Goal: Use online tool/utility: Utilize a website feature to perform a specific function

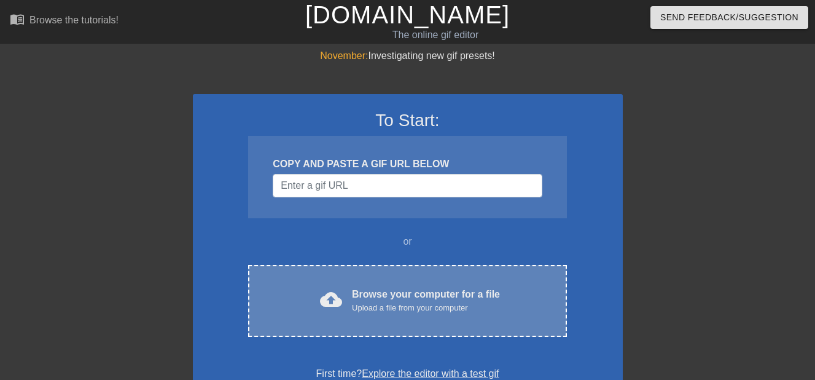
click at [328, 312] on div "cloud_upload" at bounding box center [328, 301] width 27 height 26
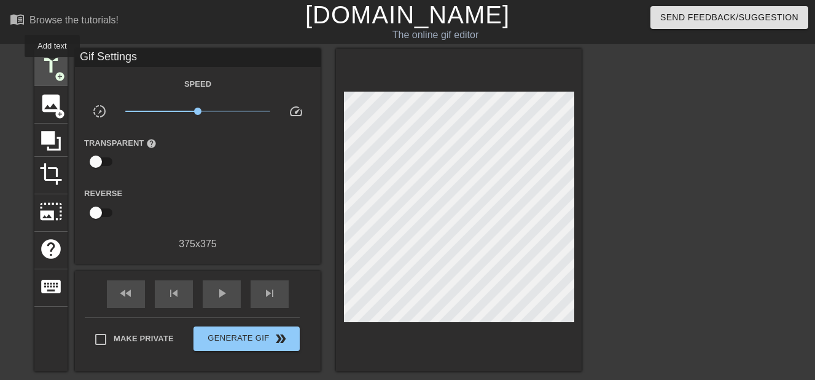
click at [52, 66] on span "title" at bounding box center [50, 65] width 23 height 23
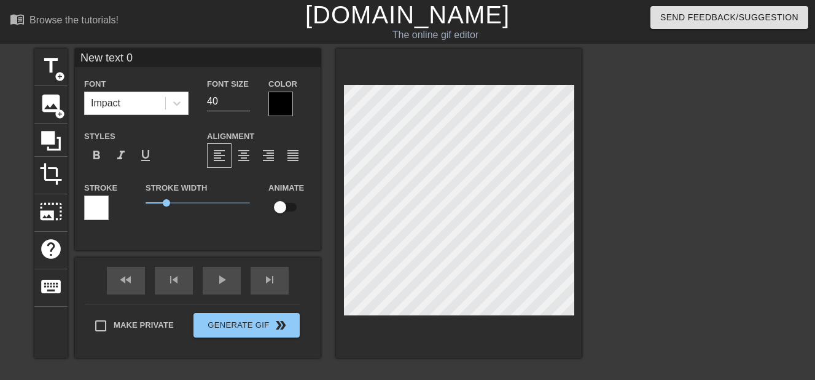
click at [277, 103] on div at bounding box center [281, 104] width 25 height 25
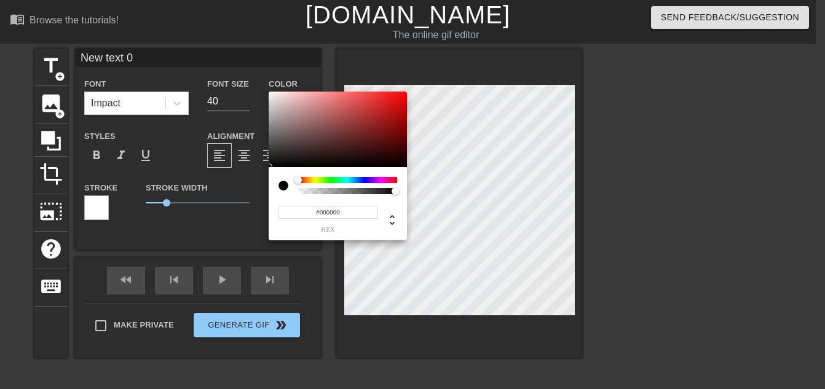
type input "0"
click at [340, 193] on div at bounding box center [347, 191] width 95 height 6
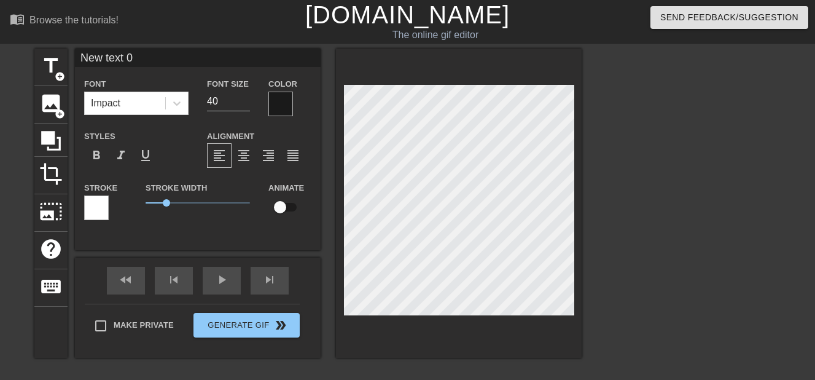
scroll to position [2, 2]
click at [197, 60] on input "New text 0" at bounding box center [198, 58] width 246 height 18
type input "N"
type input "RA"
click at [184, 104] on div at bounding box center [177, 103] width 22 height 22
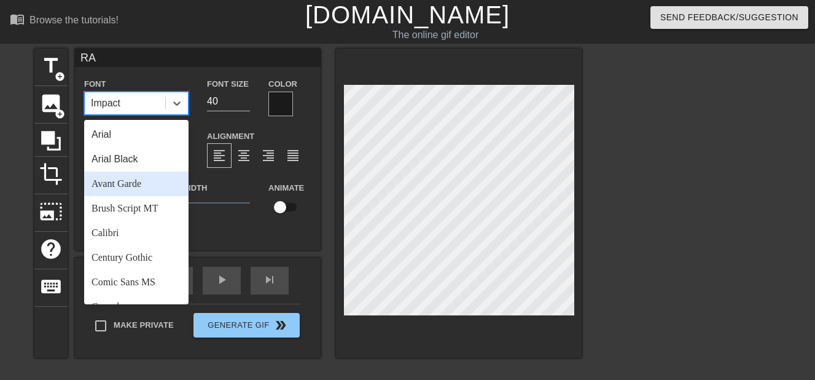
click at [169, 185] on div "Avant Garde" at bounding box center [136, 183] width 104 height 25
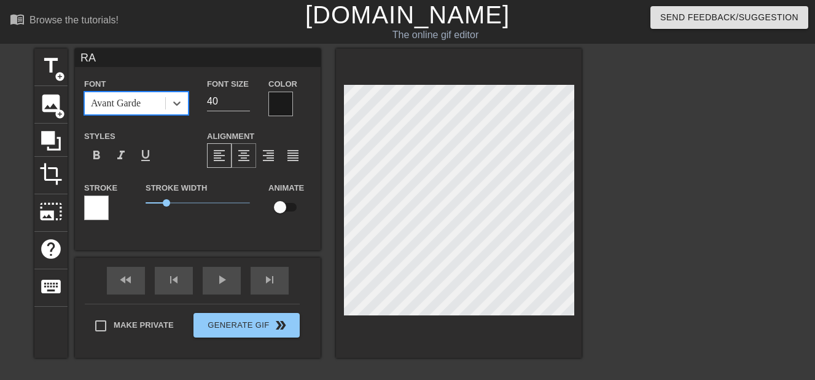
scroll to position [2, 4]
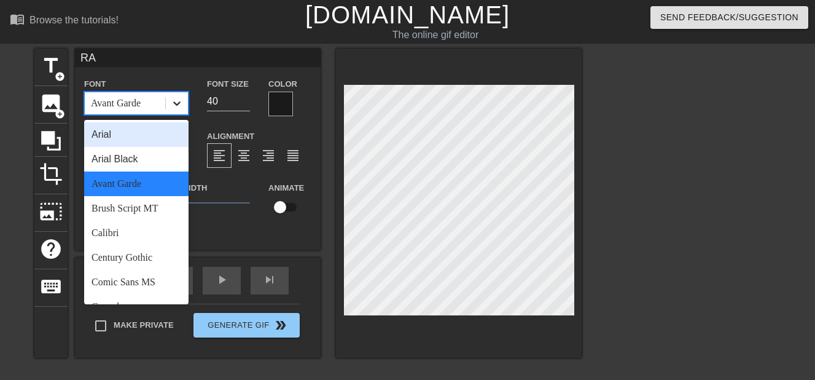
click at [178, 106] on icon at bounding box center [177, 103] width 12 height 12
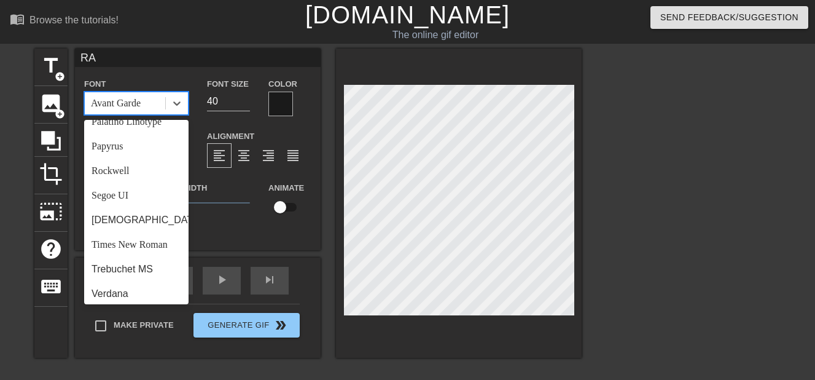
scroll to position [440, 0]
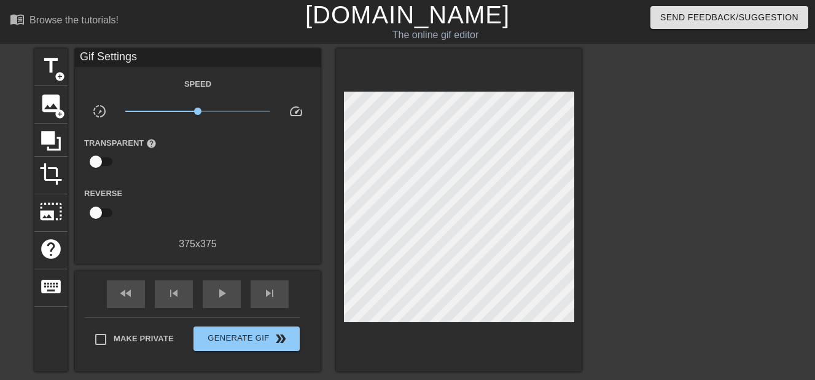
click at [687, 296] on div at bounding box center [689, 233] width 184 height 369
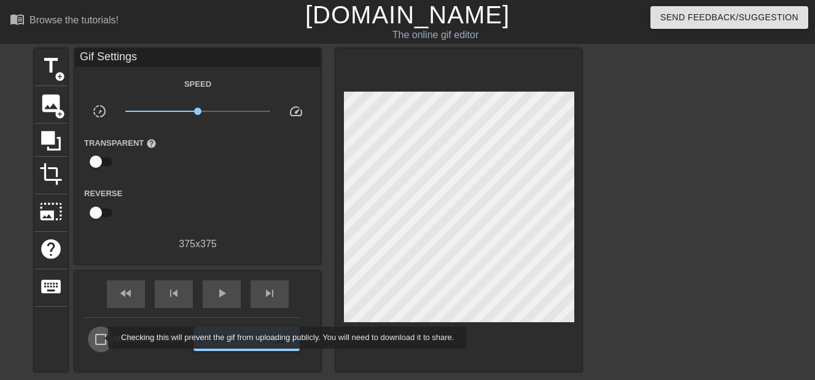
click at [100, 337] on input "Make Private" at bounding box center [101, 339] width 26 height 26
checkbox input "true"
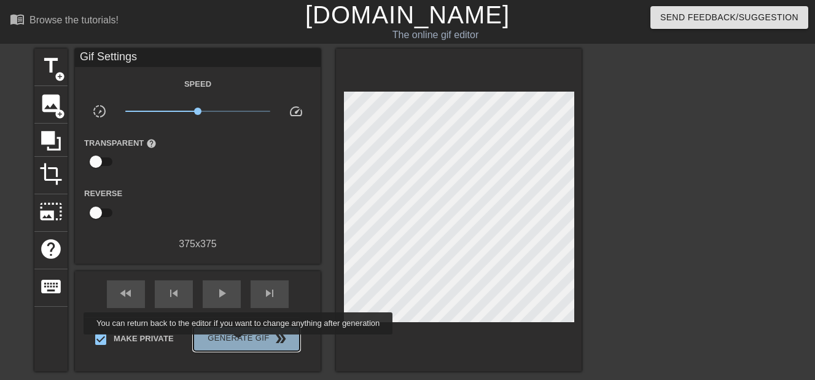
click at [240, 343] on span "Generate Gif double_arrow" at bounding box center [246, 338] width 96 height 15
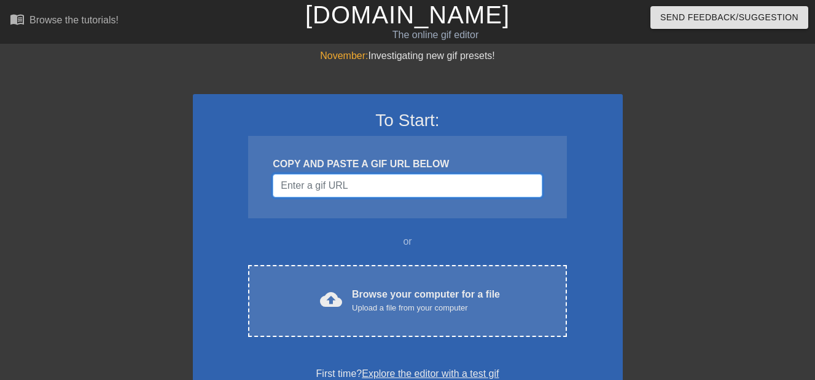
click at [299, 186] on input "Username" at bounding box center [407, 185] width 269 height 23
paste input "https://secure.tagged.com/photo_view.html?photoId=255728343&albumId=954377995#"
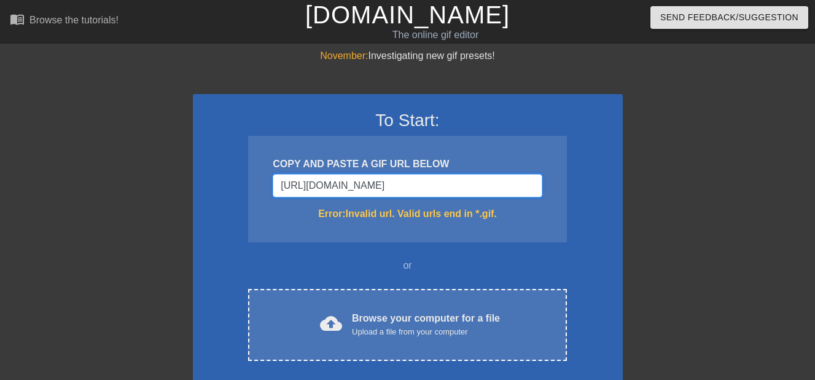
click at [299, 186] on input "https://secure.tagged.com/photo_view.html?photoId=255728343&albumId=954377995#" at bounding box center [407, 185] width 269 height 23
click at [534, 184] on input "https://secure.tagged.com/photo_view.html?photoId=255728343&albumId=954377995#" at bounding box center [407, 185] width 269 height 23
type input "h"
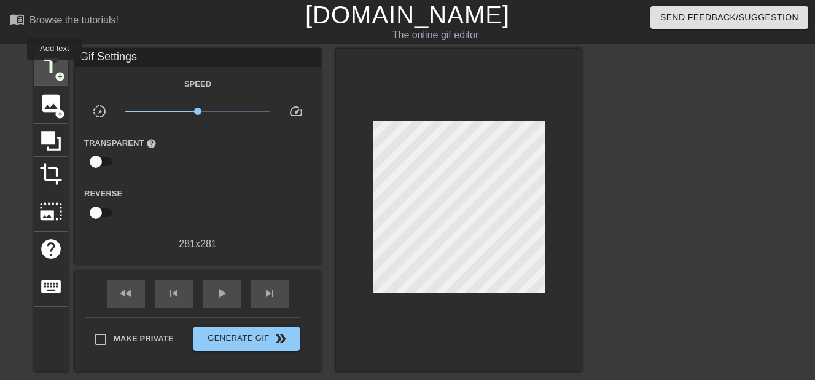
click at [55, 68] on span "title" at bounding box center [50, 65] width 23 height 23
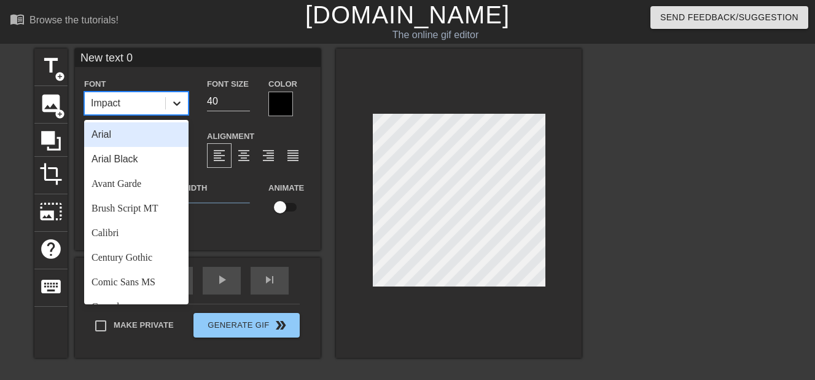
click at [179, 107] on icon at bounding box center [177, 103] width 12 height 12
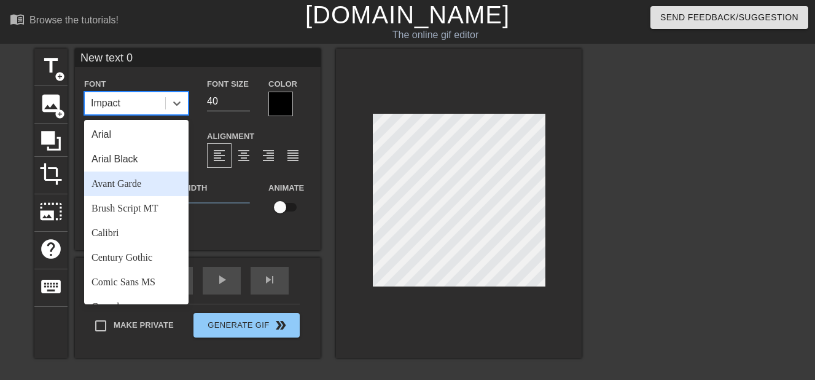
click at [152, 181] on div "Avant Garde" at bounding box center [136, 183] width 104 height 25
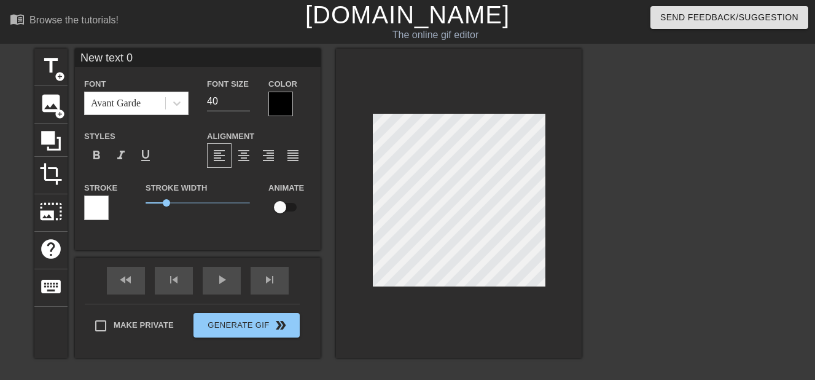
click at [163, 61] on input "New text 0" at bounding box center [198, 58] width 246 height 18
type input "N"
type input "RA"
click at [278, 109] on div at bounding box center [281, 104] width 25 height 25
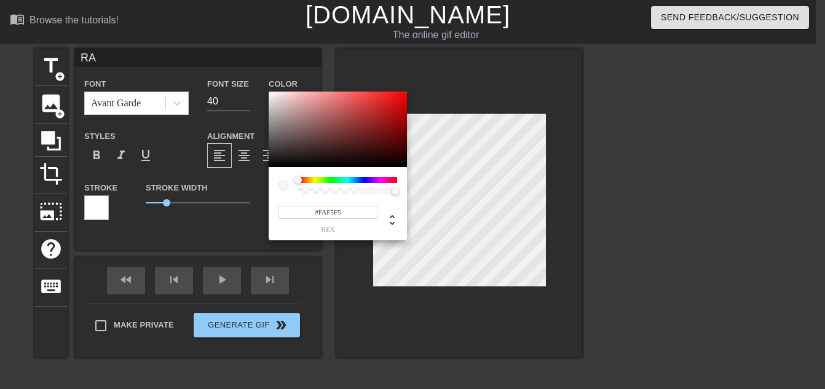
click at [271, 93] on div at bounding box center [338, 130] width 138 height 76
click at [277, 93] on div at bounding box center [280, 96] width 7 height 7
type input "#DFCBCB"
click at [281, 101] on div at bounding box center [338, 130] width 138 height 76
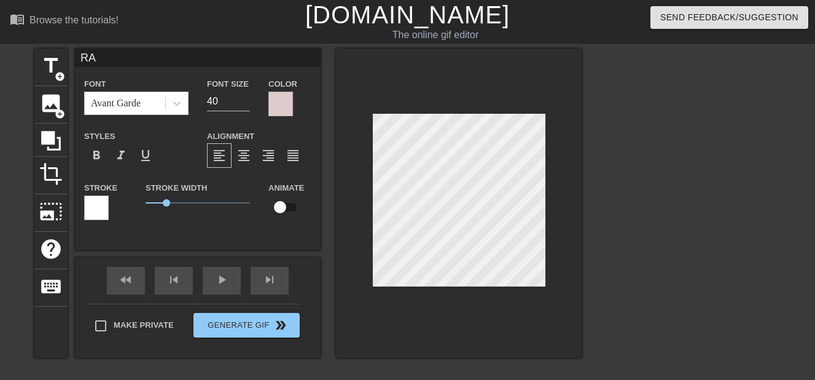
click at [285, 104] on div at bounding box center [281, 104] width 25 height 25
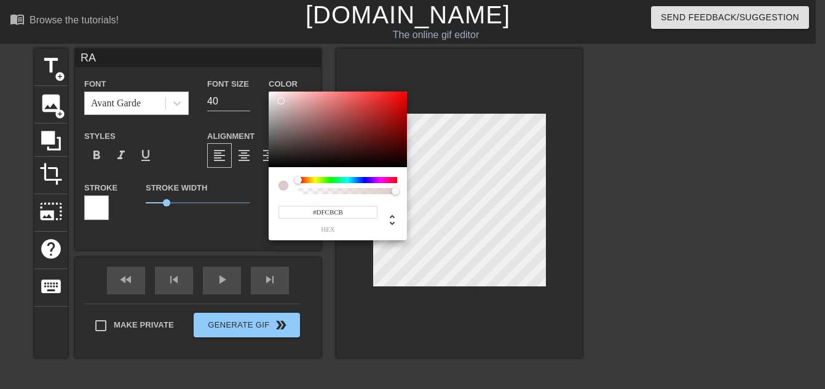
click at [362, 211] on input "#DFCBCB" at bounding box center [327, 212] width 99 height 13
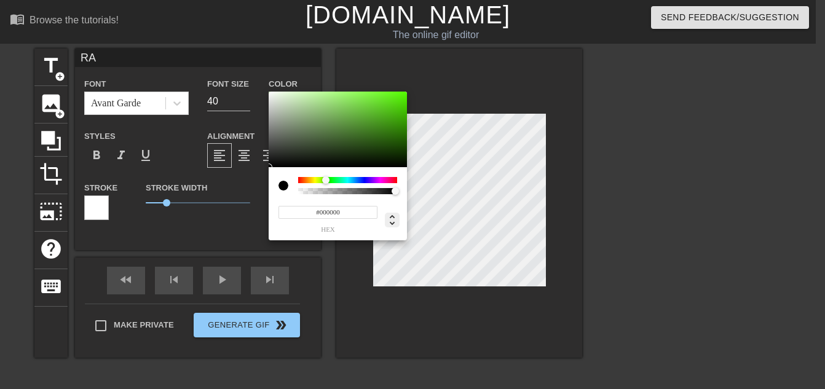
click at [390, 224] on icon at bounding box center [392, 220] width 15 height 15
type input "241"
type input "244"
type input "239"
click at [271, 95] on div at bounding box center [338, 130] width 138 height 76
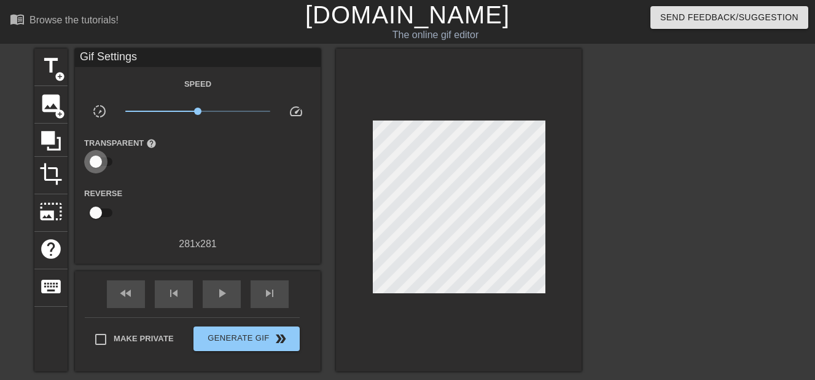
click at [109, 157] on input "checkbox" at bounding box center [96, 161] width 70 height 23
checkbox input "true"
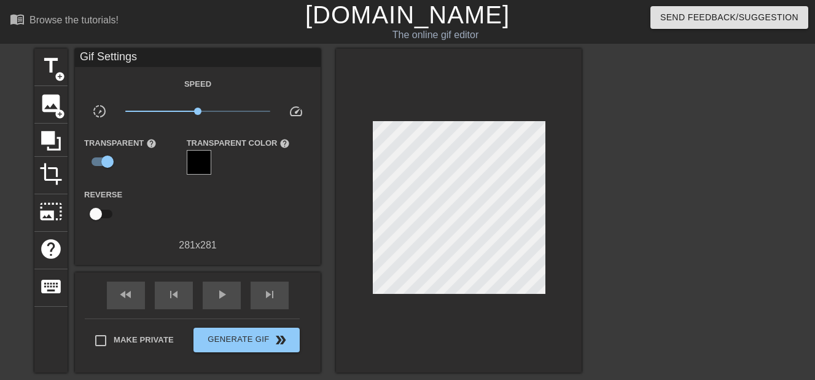
click at [199, 167] on div at bounding box center [199, 162] width 25 height 25
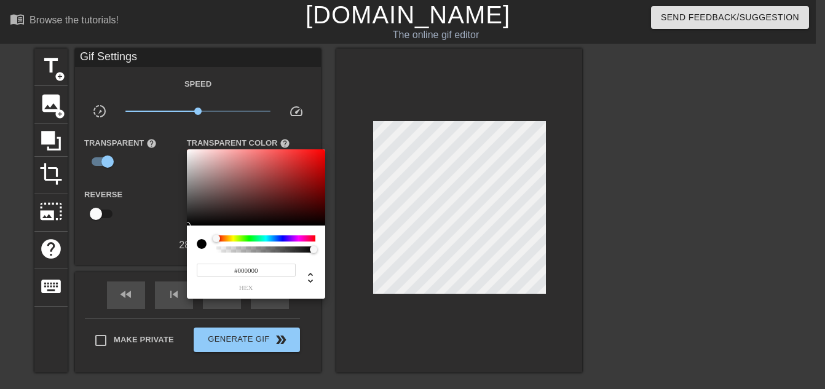
click at [147, 185] on div at bounding box center [412, 194] width 825 height 389
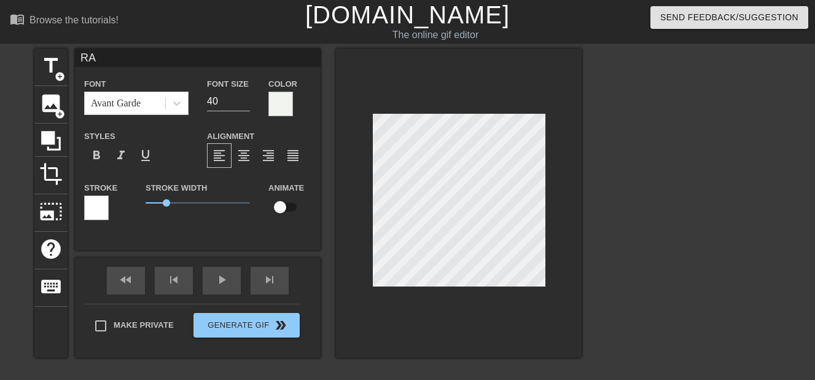
click at [88, 58] on input "RA" at bounding box center [198, 58] width 246 height 18
click at [88, 54] on input "R A" at bounding box center [198, 58] width 246 height 18
click at [90, 56] on input "R A" at bounding box center [198, 58] width 246 height 18
type input "RA"
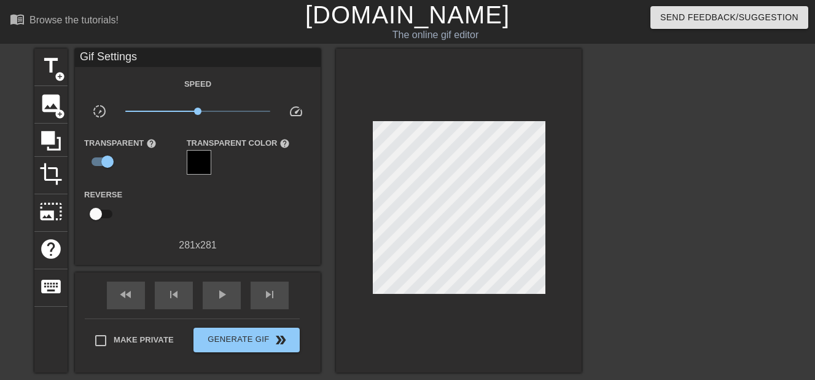
click at [347, 79] on div at bounding box center [459, 211] width 246 height 324
click at [506, 308] on div at bounding box center [459, 211] width 246 height 324
click at [55, 63] on span "title" at bounding box center [50, 65] width 23 height 23
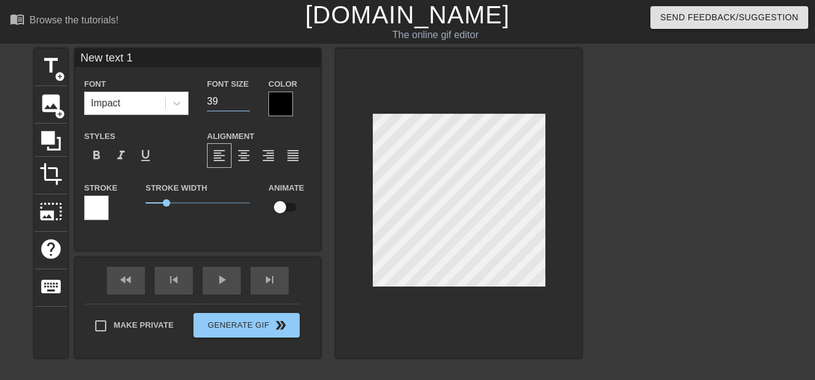
click at [244, 102] on input "39" at bounding box center [228, 102] width 43 height 20
click at [244, 102] on input "38" at bounding box center [228, 102] width 43 height 20
click at [244, 102] on input "37" at bounding box center [228, 102] width 43 height 20
type input "36"
click at [244, 102] on input "36" at bounding box center [228, 102] width 43 height 20
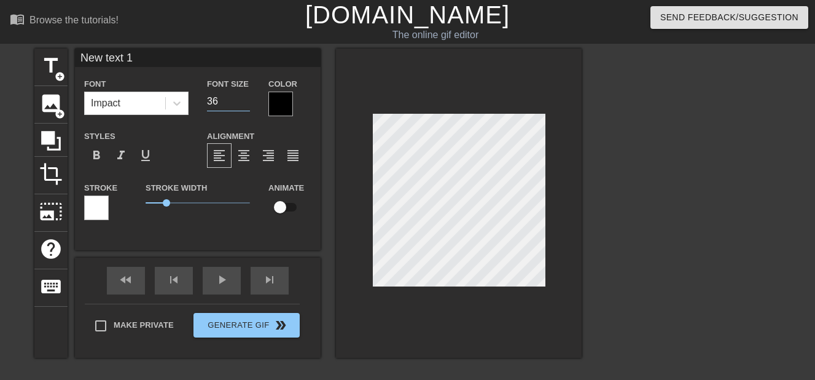
type input "RA"
type input "40"
type input "New text 1"
type input "36"
click at [659, 339] on div "title add_circle image add_circle crop photo_size_select_large help keyboard Ne…" at bounding box center [407, 233] width 815 height 369
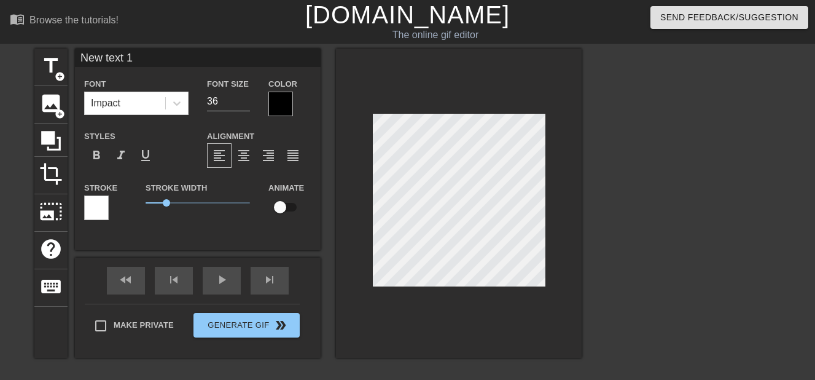
type input "RA"
type input "40"
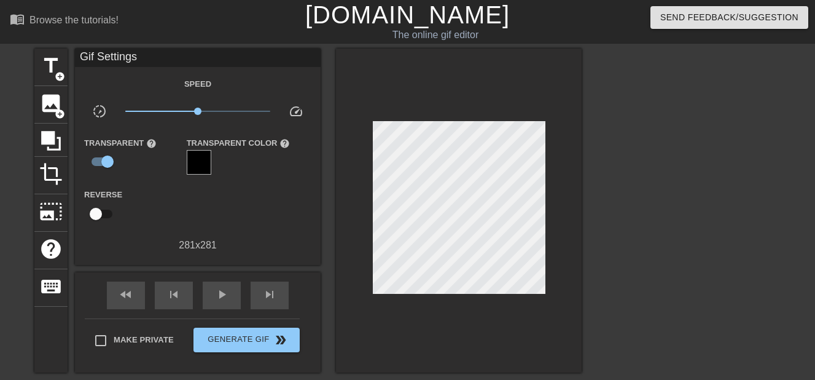
click at [477, 320] on div at bounding box center [459, 211] width 246 height 324
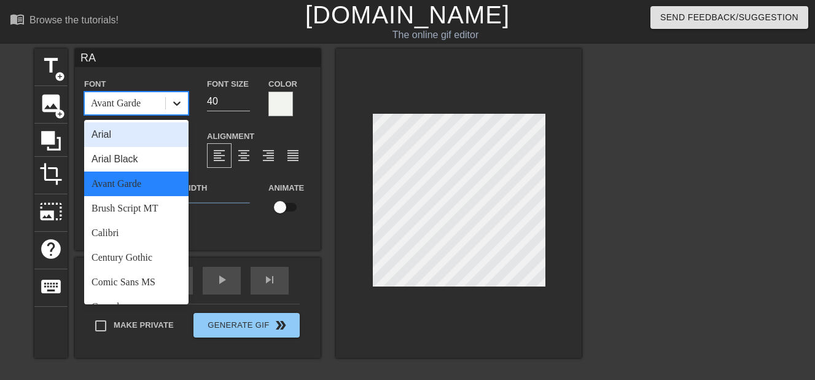
click at [177, 103] on icon at bounding box center [177, 103] width 12 height 12
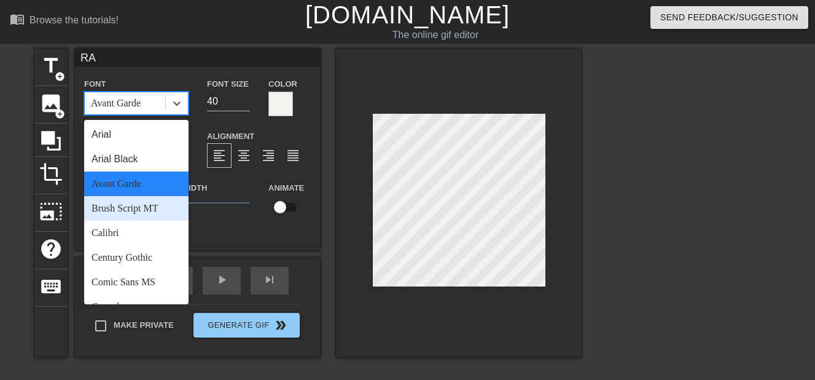
click at [157, 206] on div "Brush Script MT" at bounding box center [136, 208] width 104 height 25
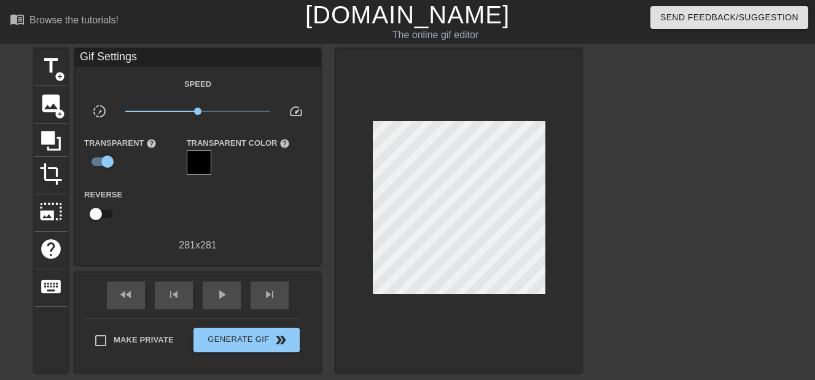
click at [479, 336] on div at bounding box center [459, 211] width 246 height 324
click at [47, 71] on span "title" at bounding box center [50, 65] width 23 height 23
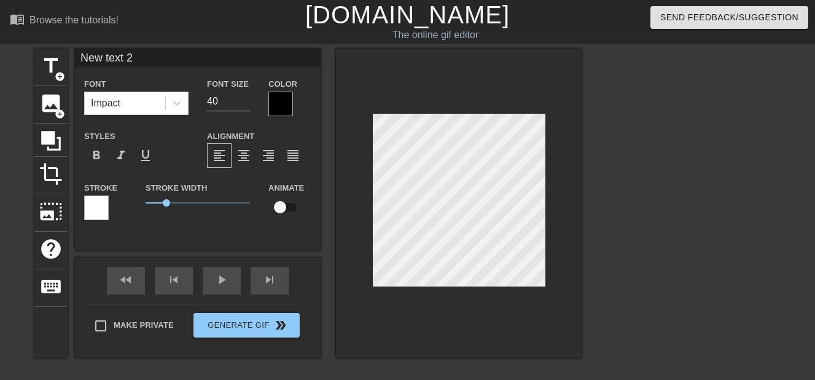
type input "RA"
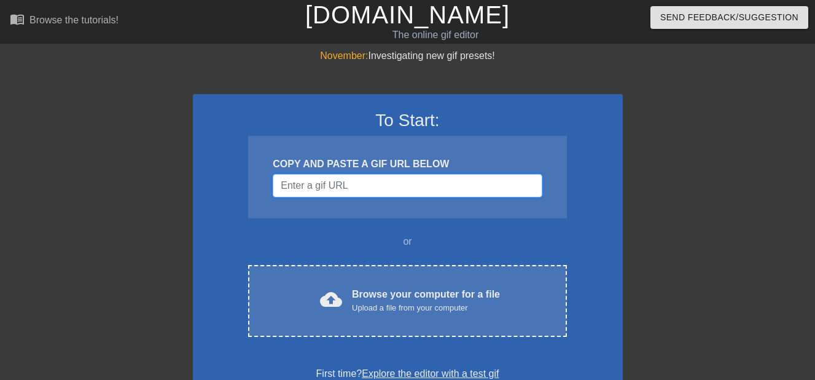
click at [294, 183] on input "Username" at bounding box center [407, 185] width 269 height 23
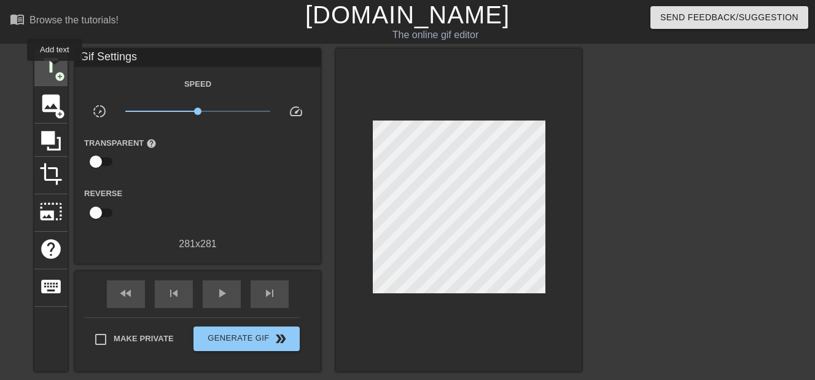
click at [55, 69] on span "title" at bounding box center [50, 65] width 23 height 23
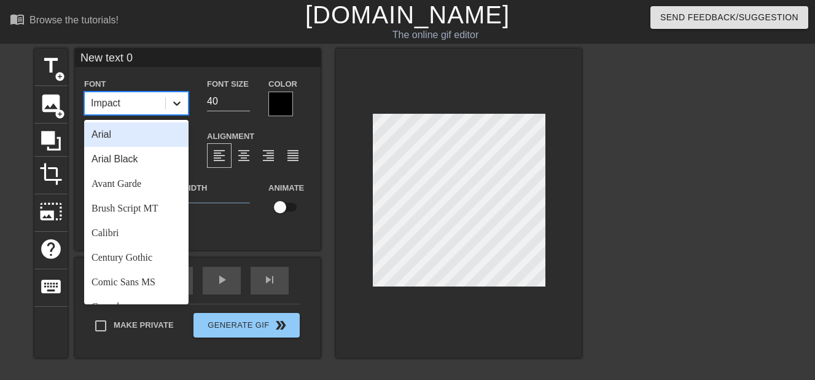
click at [176, 104] on icon at bounding box center [176, 103] width 7 height 4
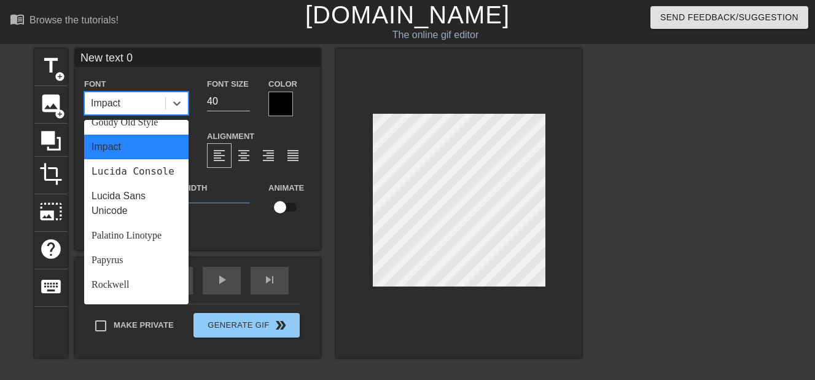
scroll to position [322, 0]
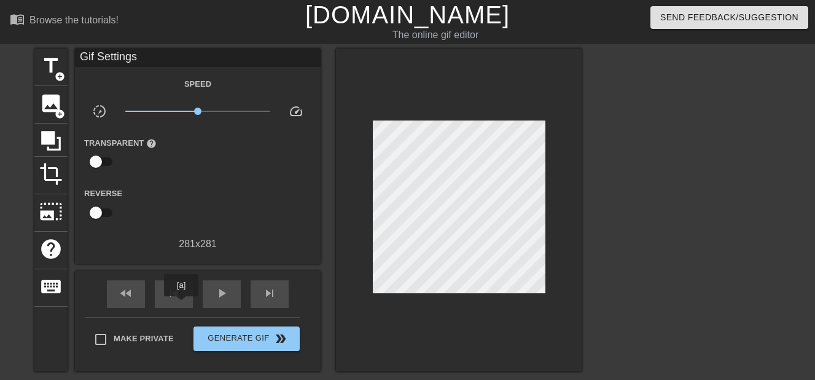
click at [181, 305] on div "fast_rewind skip_previous play_arrow skip_next Make Private Generate Gif double…" at bounding box center [198, 321] width 246 height 100
click at [53, 69] on span "title" at bounding box center [50, 65] width 23 height 23
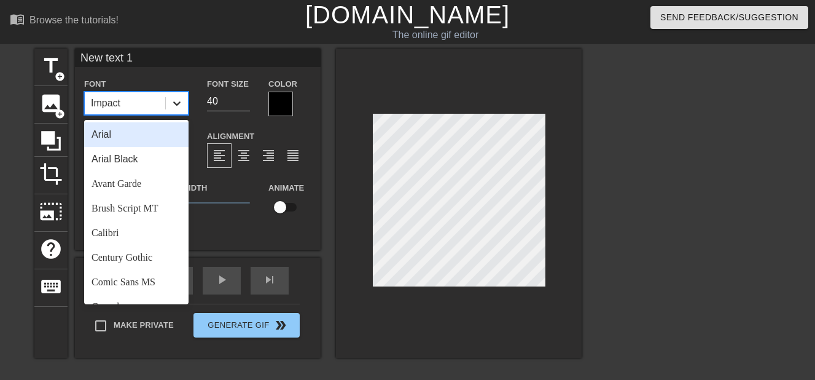
click at [179, 106] on icon at bounding box center [177, 103] width 12 height 12
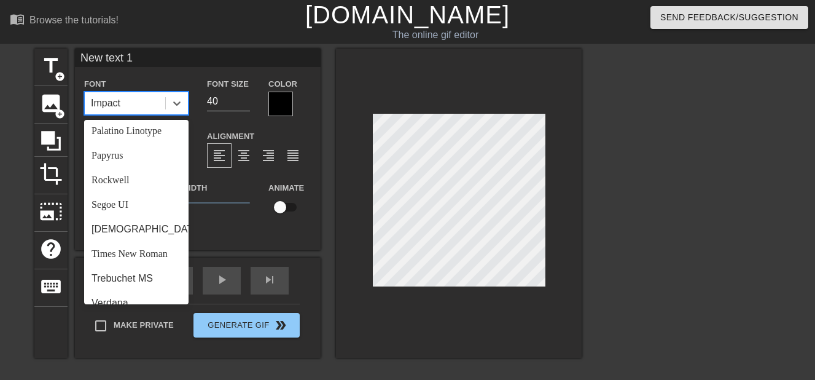
scroll to position [393, 0]
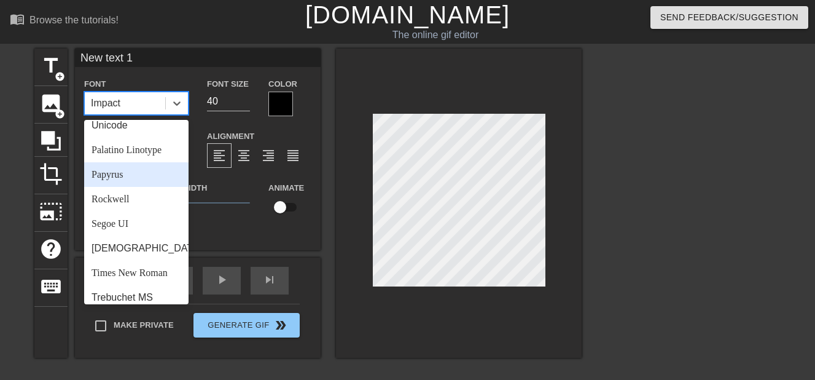
click at [135, 187] on div "Papyrus" at bounding box center [136, 174] width 104 height 25
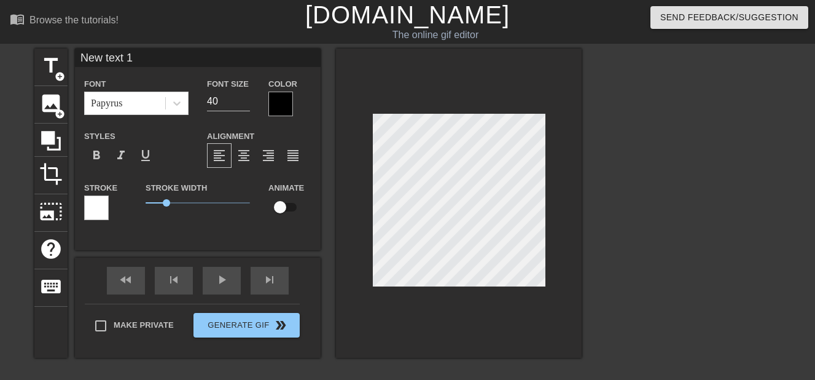
click at [251, 61] on input "New text 1" at bounding box center [198, 58] width 246 height 18
type input "N"
type input "RA"
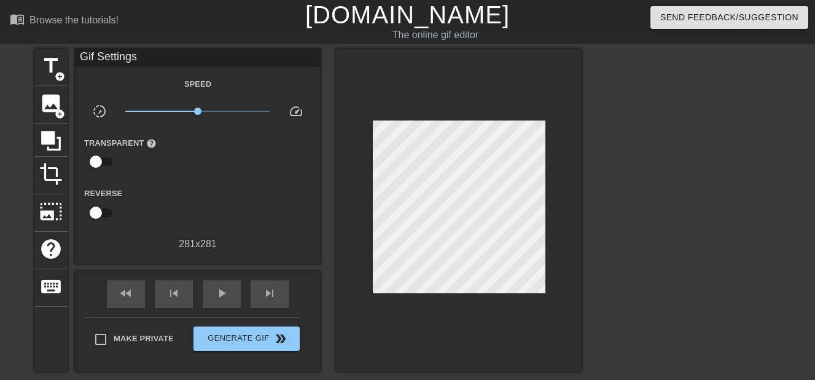
click at [505, 315] on div at bounding box center [459, 210] width 246 height 323
click at [520, 322] on div at bounding box center [459, 210] width 246 height 323
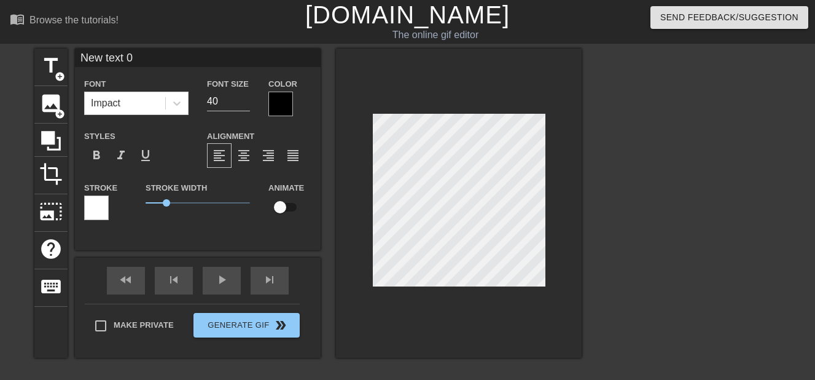
click at [459, 347] on div at bounding box center [459, 203] width 246 height 309
type input "RA"
click at [505, 302] on div at bounding box center [459, 203] width 246 height 309
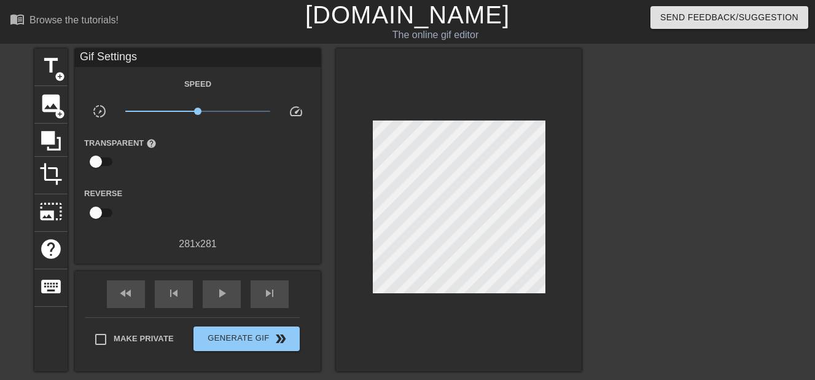
click at [520, 314] on div at bounding box center [459, 210] width 246 height 323
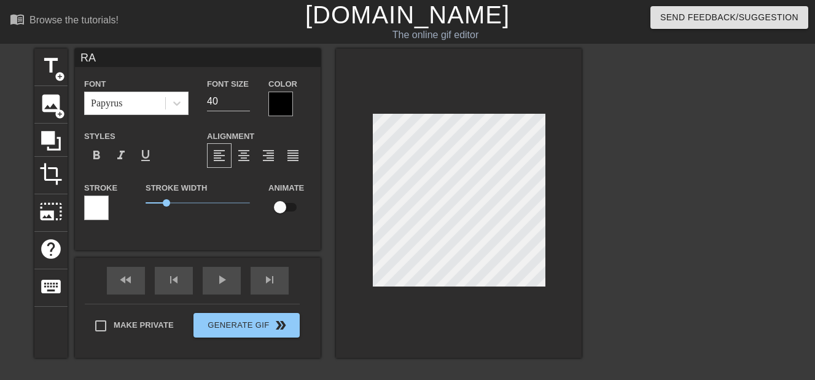
click at [508, 326] on div at bounding box center [459, 203] width 246 height 309
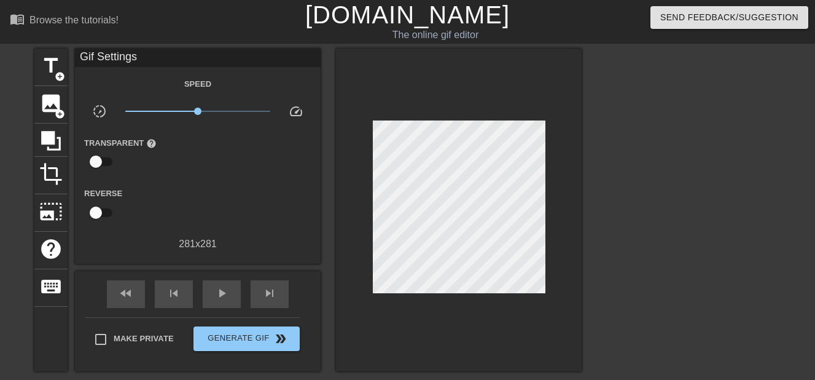
click at [520, 320] on div at bounding box center [459, 210] width 246 height 323
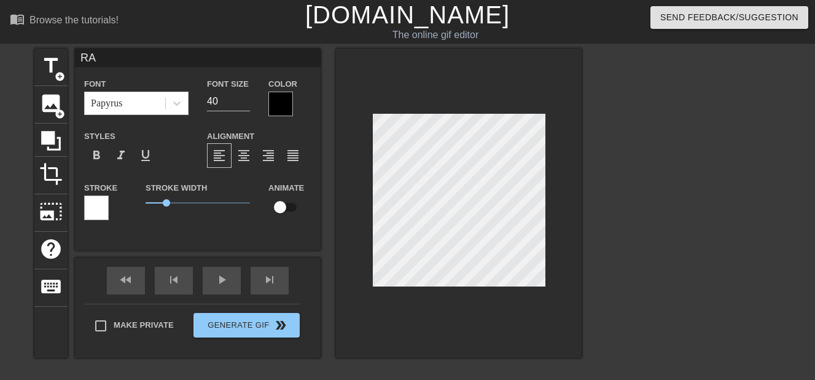
scroll to position [2, 2]
type input "R"
type textarea "R"
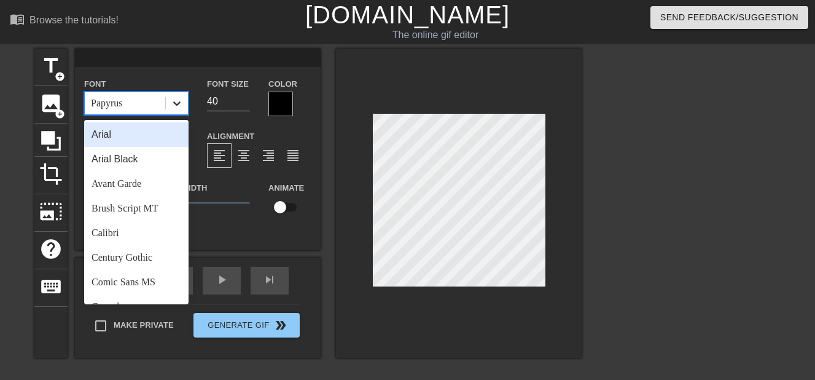
click at [181, 101] on icon at bounding box center [177, 103] width 12 height 12
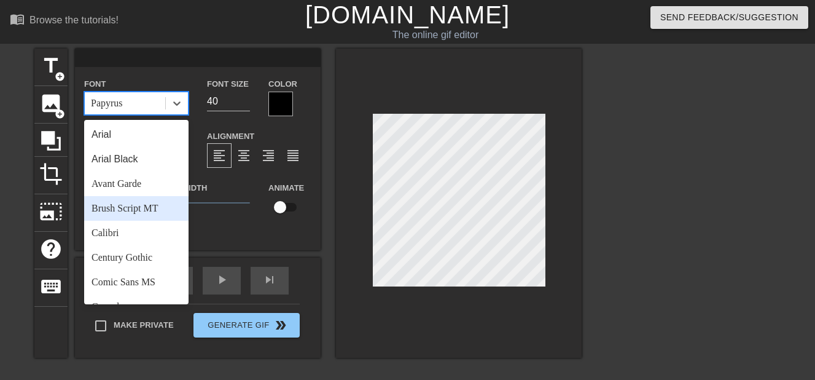
click at [153, 204] on div "Brush Script MT" at bounding box center [136, 208] width 104 height 25
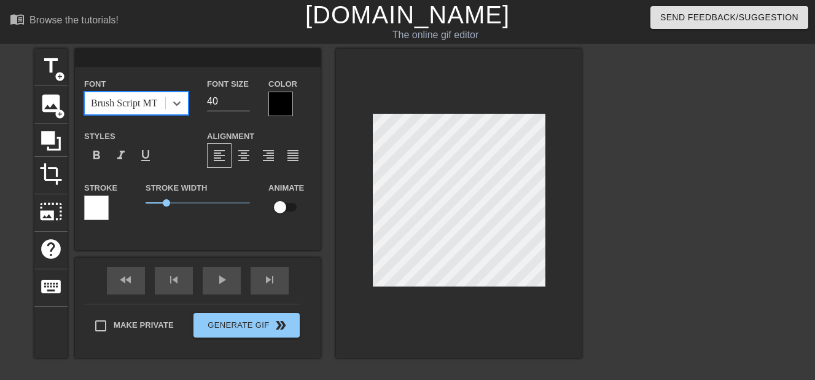
click at [163, 61] on input at bounding box center [198, 58] width 246 height 18
type input "Ra"
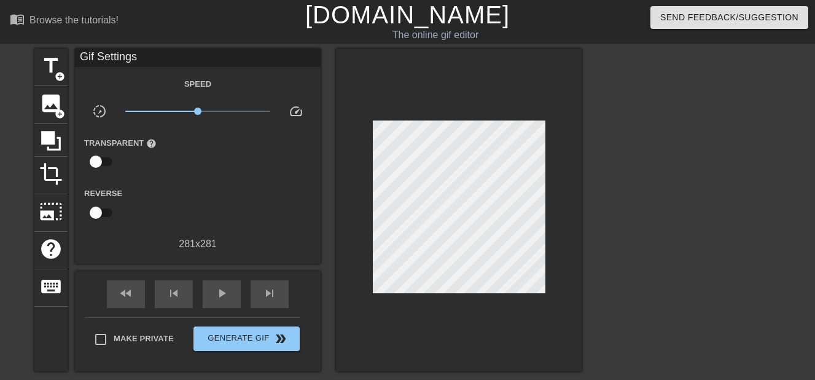
click at [498, 322] on div at bounding box center [459, 210] width 246 height 323
click at [498, 299] on div at bounding box center [459, 210] width 246 height 323
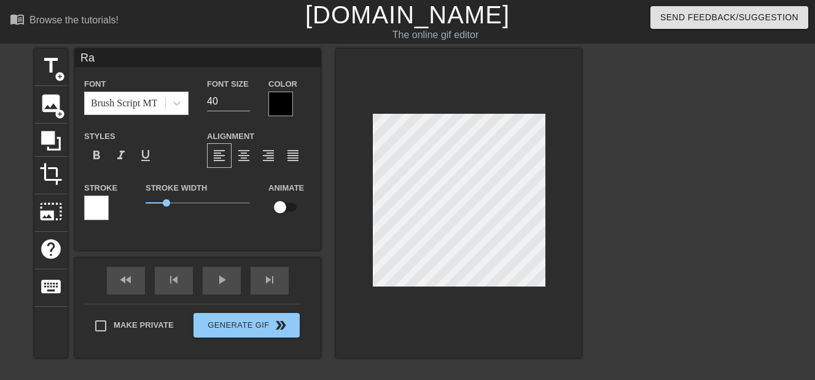
click at [284, 95] on div at bounding box center [281, 104] width 25 height 25
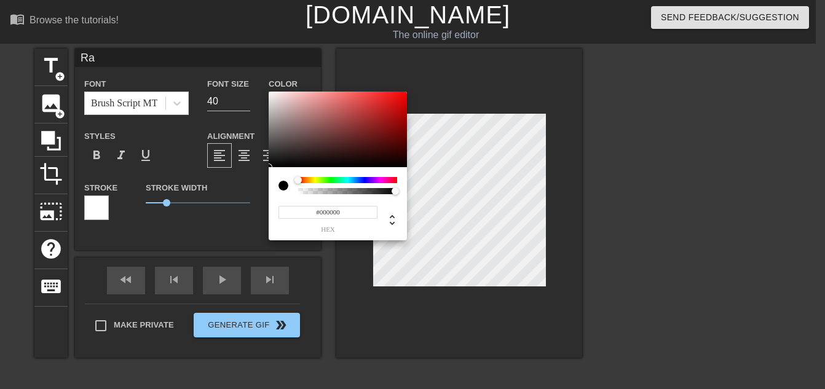
type input "#F4ECEC"
click at [273, 95] on div at bounding box center [338, 130] width 138 height 76
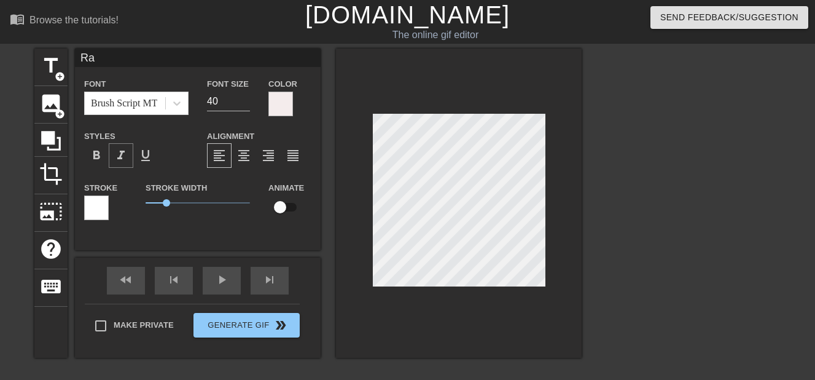
click at [119, 162] on span "format_italic" at bounding box center [121, 155] width 15 height 15
click at [141, 162] on span "format_underline" at bounding box center [145, 155] width 15 height 15
click at [158, 195] on span "0.6" at bounding box center [198, 202] width 104 height 15
click at [299, 206] on input "checkbox" at bounding box center [280, 206] width 70 height 23
click at [280, 206] on input "checkbox" at bounding box center [292, 206] width 70 height 23
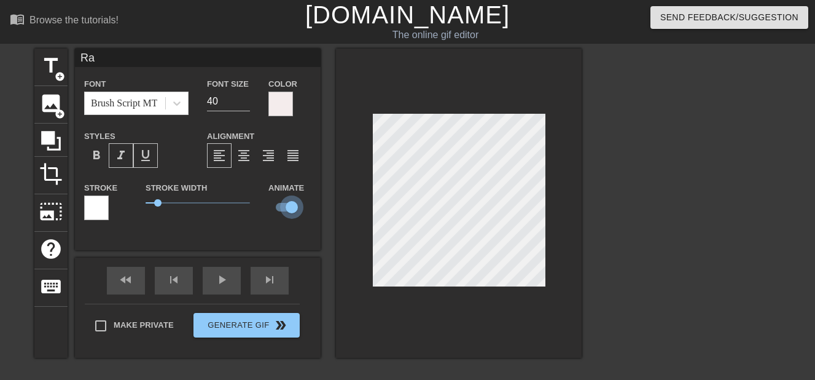
checkbox input "false"
click at [155, 201] on span "0.45" at bounding box center [154, 202] width 7 height 7
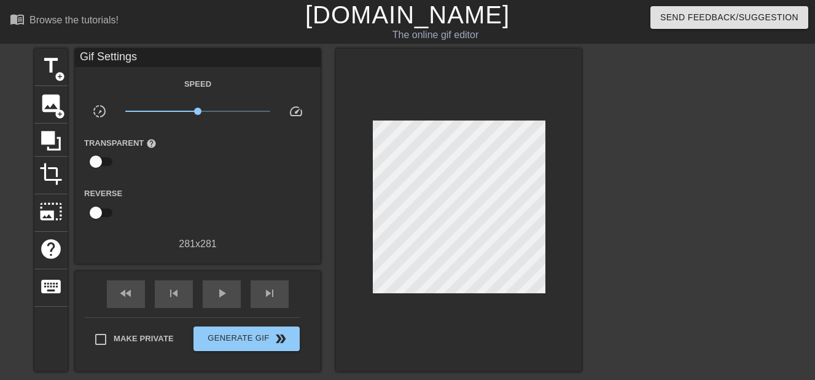
click at [502, 324] on div at bounding box center [459, 210] width 246 height 323
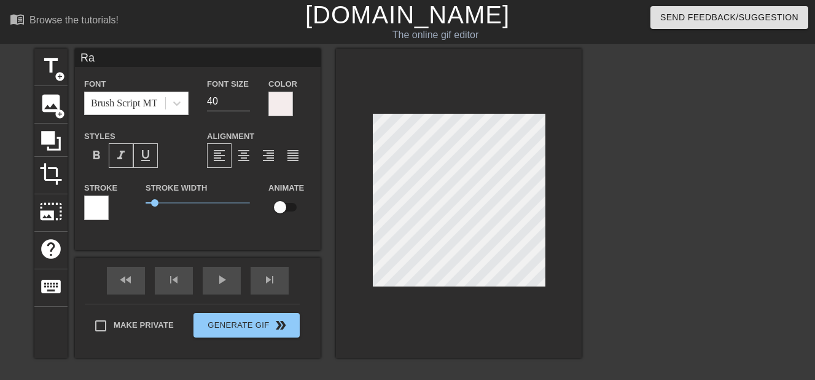
click at [475, 329] on div at bounding box center [459, 203] width 246 height 309
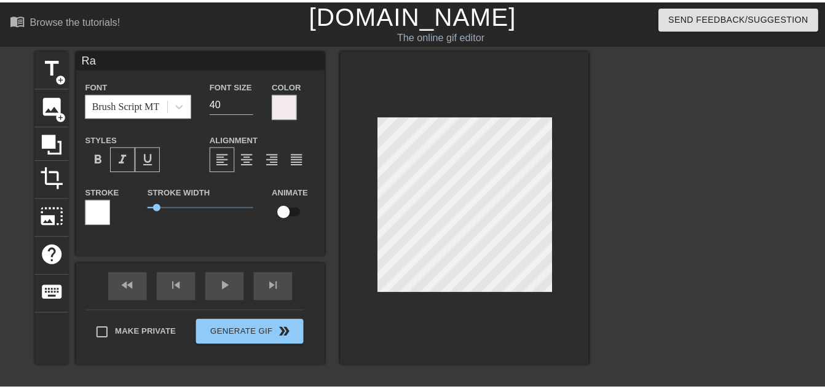
scroll to position [1, 1]
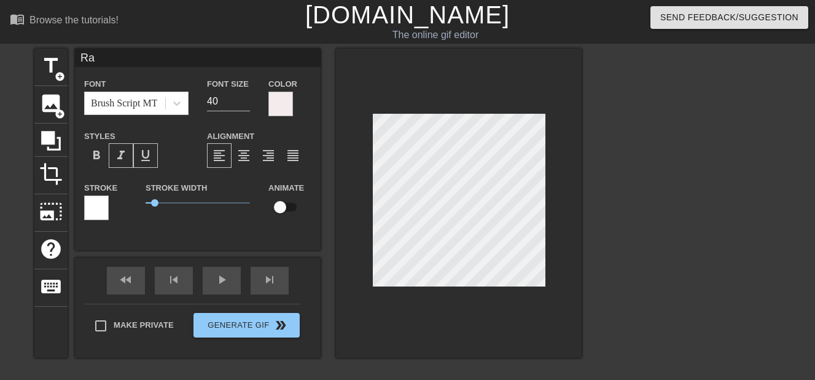
type input "R"
type textarea "R"
click at [280, 55] on input at bounding box center [198, 58] width 246 height 18
type input "RA"
click at [280, 102] on div at bounding box center [281, 104] width 25 height 25
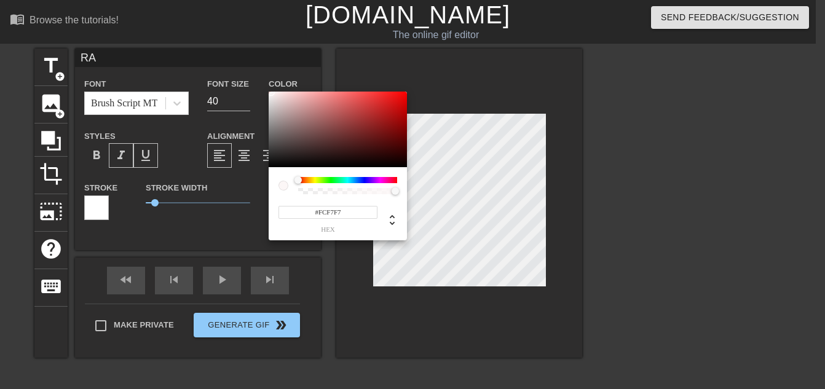
click at [271, 92] on div at bounding box center [270, 91] width 7 height 7
click at [270, 92] on div at bounding box center [338, 130] width 138 height 76
click at [270, 94] on div at bounding box center [338, 130] width 138 height 76
click at [273, 93] on div at bounding box center [338, 130] width 138 height 76
drag, startPoint x: 299, startPoint y: 178, endPoint x: 292, endPoint y: 179, distance: 7.6
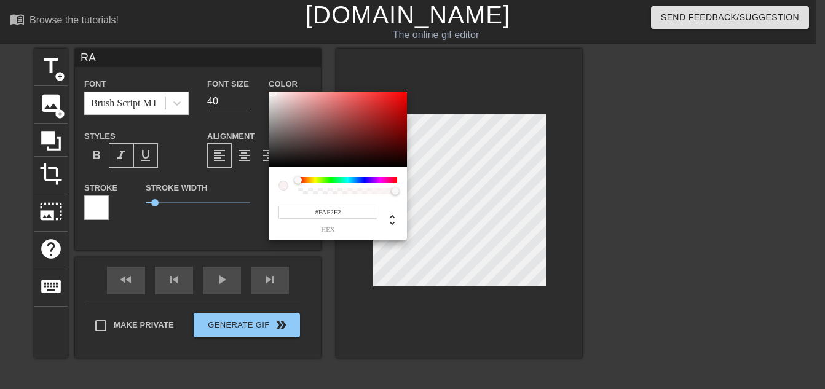
click at [292, 179] on div at bounding box center [337, 185] width 119 height 17
type input "250"
type input "1"
drag, startPoint x: 394, startPoint y: 191, endPoint x: 406, endPoint y: 195, distance: 11.9
click at [406, 195] on div "250 r 242 g 242 b 1 a" at bounding box center [338, 203] width 138 height 73
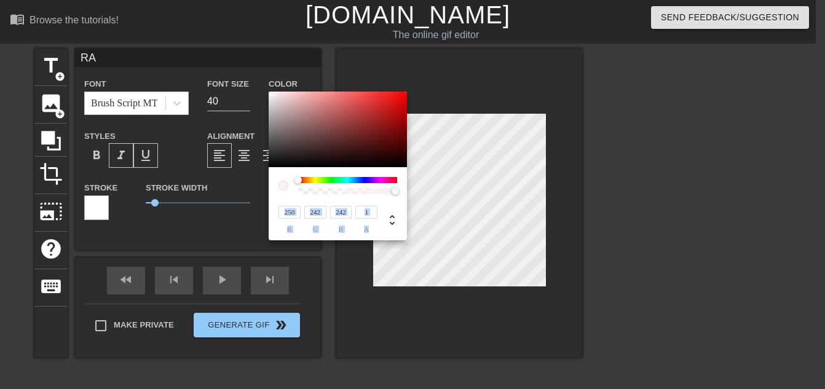
type input "207"
type input "203"
click at [271, 106] on div at bounding box center [338, 130] width 138 height 76
type input "244"
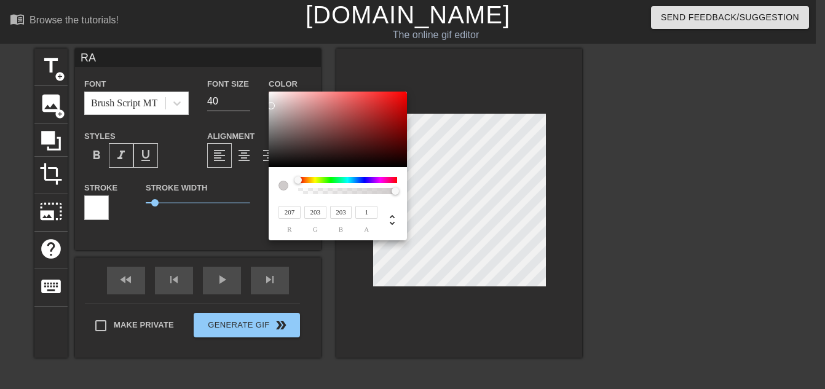
type input "239"
click at [271, 95] on div at bounding box center [338, 130] width 138 height 76
type input "242"
type input "215"
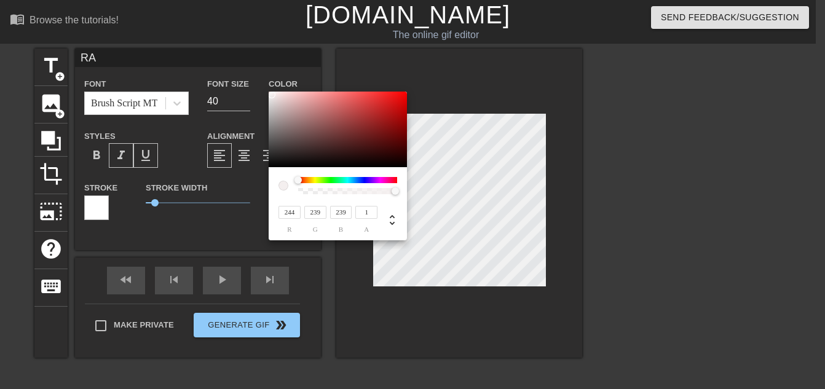
type input "215"
click at [284, 95] on div at bounding box center [338, 130] width 138 height 76
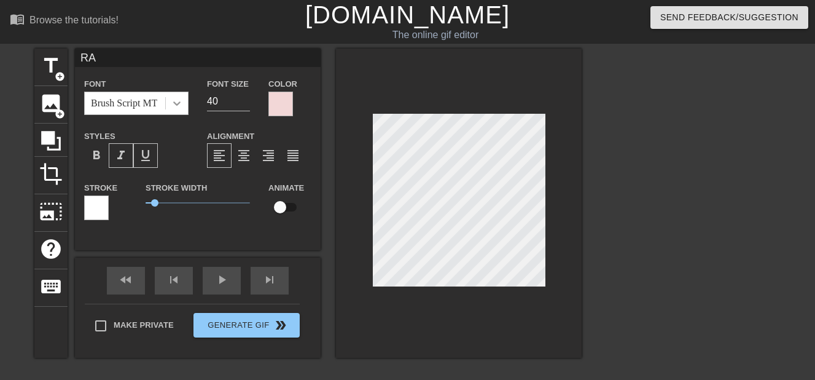
click at [183, 104] on icon at bounding box center [177, 103] width 12 height 12
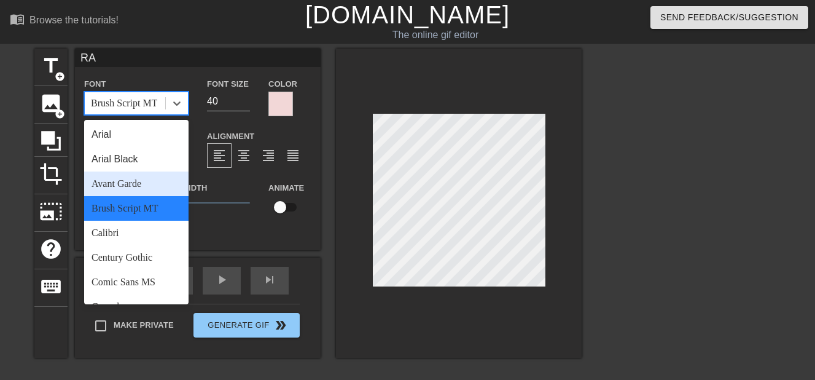
click at [159, 183] on div "Avant Garde" at bounding box center [136, 183] width 104 height 25
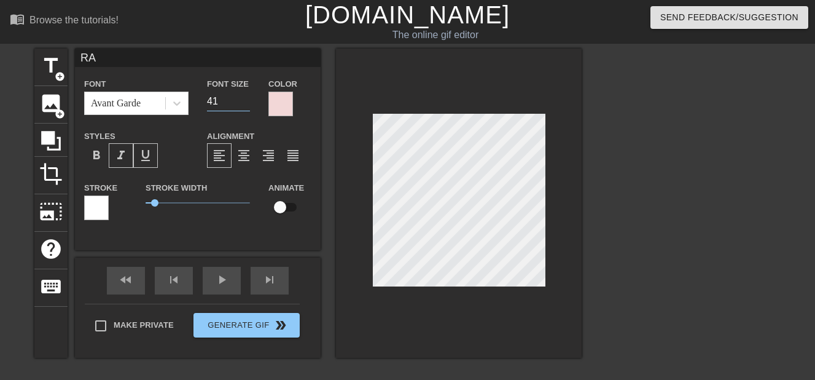
click at [245, 100] on input "41" at bounding box center [228, 102] width 43 height 20
click at [245, 100] on input "42" at bounding box center [228, 102] width 43 height 20
click at [245, 100] on input "43" at bounding box center [228, 102] width 43 height 20
click at [245, 100] on input "45" at bounding box center [228, 102] width 43 height 20
click at [245, 100] on input "46" at bounding box center [228, 102] width 43 height 20
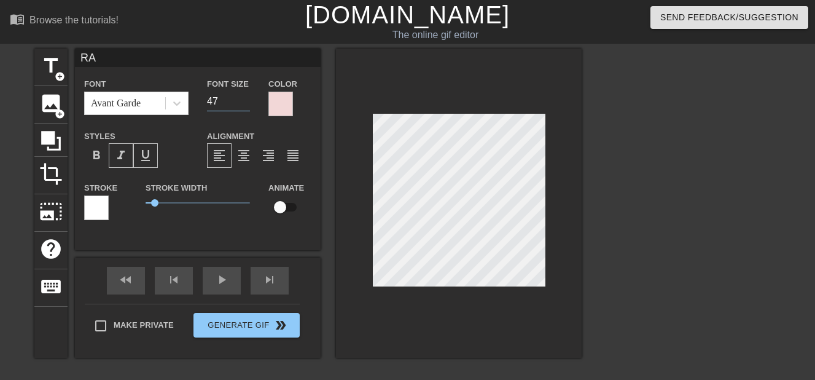
click at [245, 100] on input "47" at bounding box center [228, 102] width 43 height 20
click at [147, 158] on span "format_underline" at bounding box center [145, 155] width 15 height 15
click at [122, 156] on span "format_italic" at bounding box center [121, 155] width 15 height 15
click at [246, 106] on input "45" at bounding box center [228, 102] width 43 height 20
click at [246, 106] on input "44" at bounding box center [228, 102] width 43 height 20
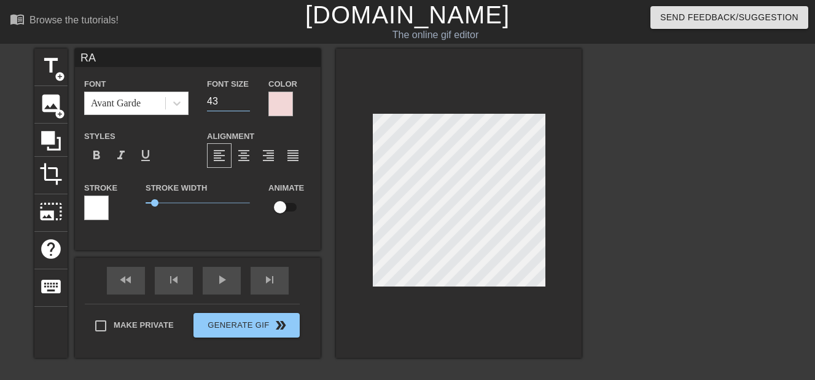
click at [246, 106] on input "43" at bounding box center [228, 102] width 43 height 20
click at [246, 106] on input "42" at bounding box center [228, 102] width 43 height 20
click at [246, 106] on input "41" at bounding box center [228, 102] width 43 height 20
click at [246, 106] on input "40" at bounding box center [228, 102] width 43 height 20
click at [246, 106] on input "39" at bounding box center [228, 102] width 43 height 20
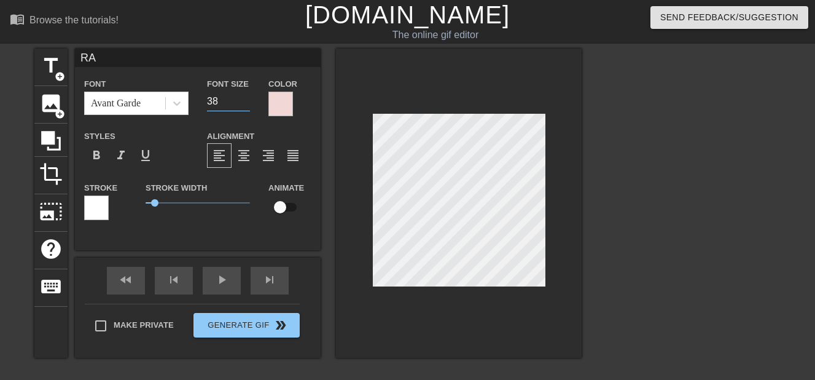
click at [246, 106] on input "38" at bounding box center [228, 102] width 43 height 20
click at [246, 106] on input "37" at bounding box center [228, 102] width 43 height 20
click at [246, 106] on input "36" at bounding box center [228, 102] width 43 height 20
click at [246, 106] on input "35" at bounding box center [228, 102] width 43 height 20
click at [246, 106] on input "34" at bounding box center [228, 102] width 43 height 20
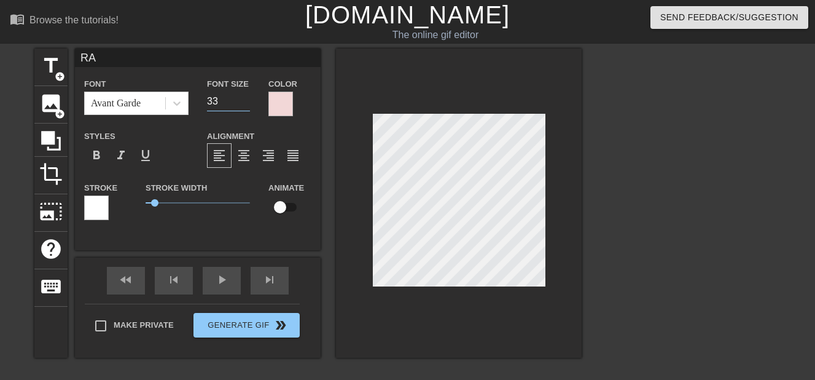
click at [246, 106] on input "33" at bounding box center [228, 102] width 43 height 20
click at [246, 106] on input "32" at bounding box center [228, 102] width 43 height 20
click at [246, 106] on input "31" at bounding box center [228, 102] width 43 height 20
type input "30"
click at [246, 106] on input "30" at bounding box center [228, 102] width 43 height 20
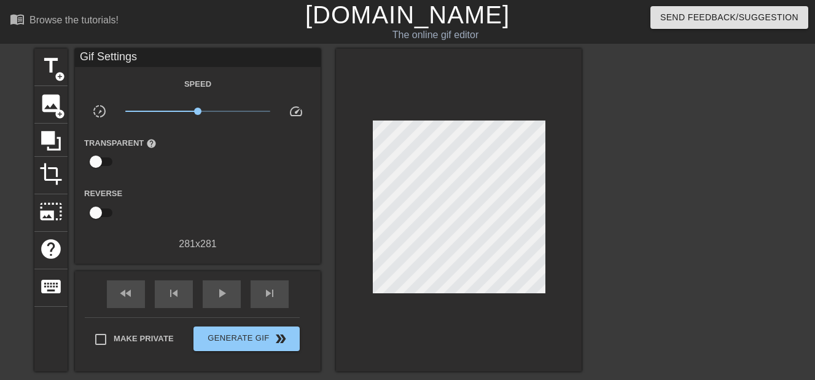
click at [520, 316] on div at bounding box center [459, 210] width 246 height 323
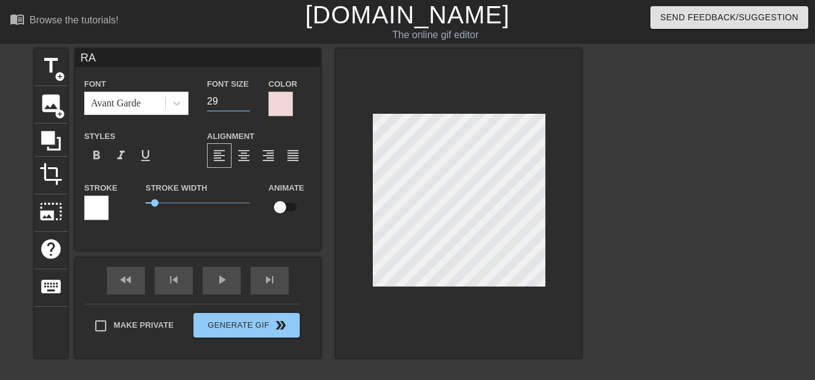
click at [245, 106] on input "29" at bounding box center [228, 102] width 43 height 20
type input "28"
click at [245, 106] on input "28" at bounding box center [228, 102] width 43 height 20
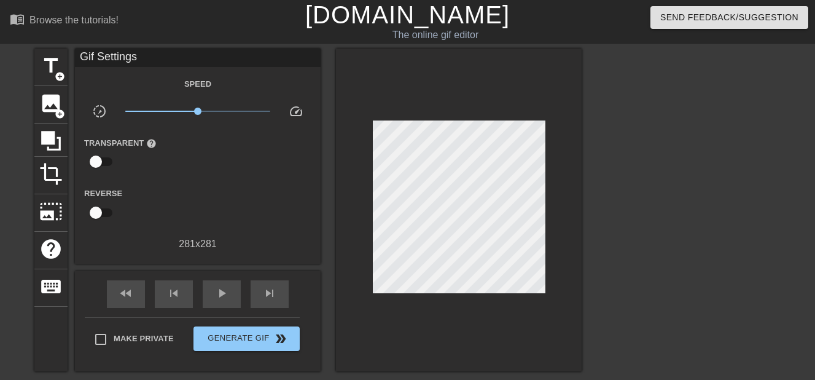
click at [359, 304] on div at bounding box center [459, 210] width 246 height 323
click at [60, 71] on span "add_circle" at bounding box center [60, 76] width 10 height 10
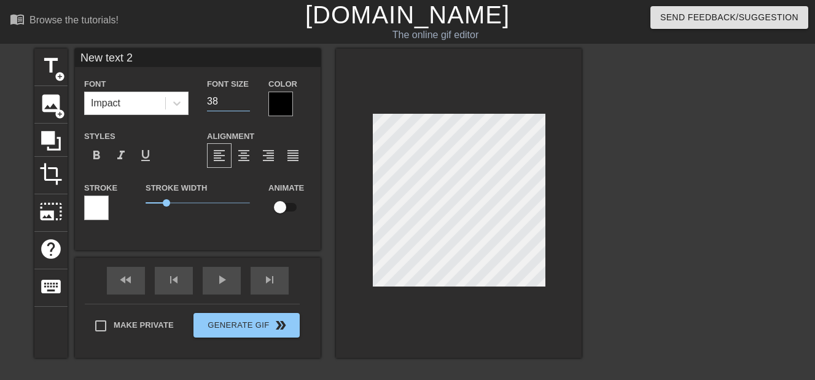
click at [247, 101] on input "38" at bounding box center [228, 102] width 43 height 20
click at [247, 101] on input "37" at bounding box center [228, 102] width 43 height 20
click at [247, 101] on input "36" at bounding box center [228, 102] width 43 height 20
click at [247, 101] on input "34" at bounding box center [228, 102] width 43 height 20
click at [247, 101] on input "33" at bounding box center [228, 102] width 43 height 20
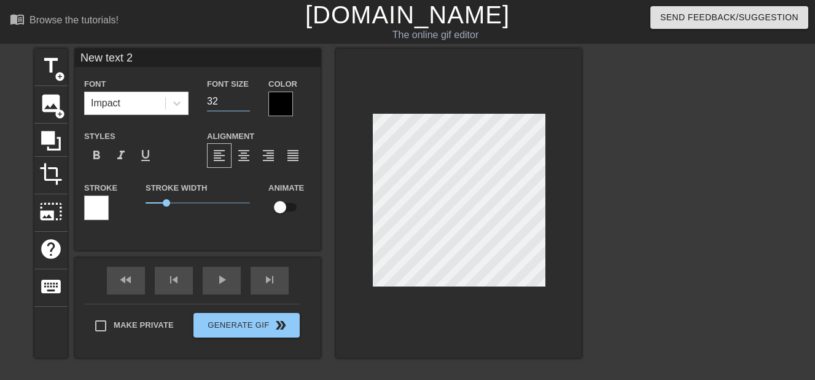
click at [247, 101] on input "32" at bounding box center [228, 102] width 43 height 20
click at [247, 101] on input "31" at bounding box center [228, 102] width 43 height 20
click at [247, 101] on input "30" at bounding box center [228, 102] width 43 height 20
click at [247, 101] on input "29" at bounding box center [228, 102] width 43 height 20
click at [247, 101] on input "28" at bounding box center [228, 102] width 43 height 20
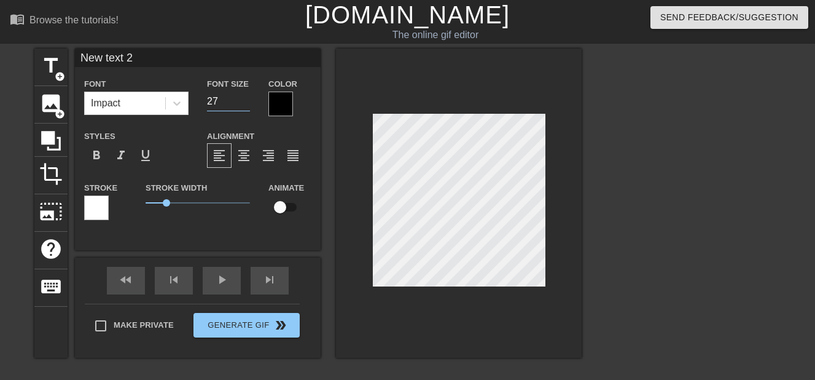
click at [247, 101] on input "27" at bounding box center [228, 102] width 43 height 20
type input "26"
click at [247, 101] on input "26" at bounding box center [228, 102] width 43 height 20
click at [430, 343] on div at bounding box center [459, 203] width 246 height 309
type input "RA"
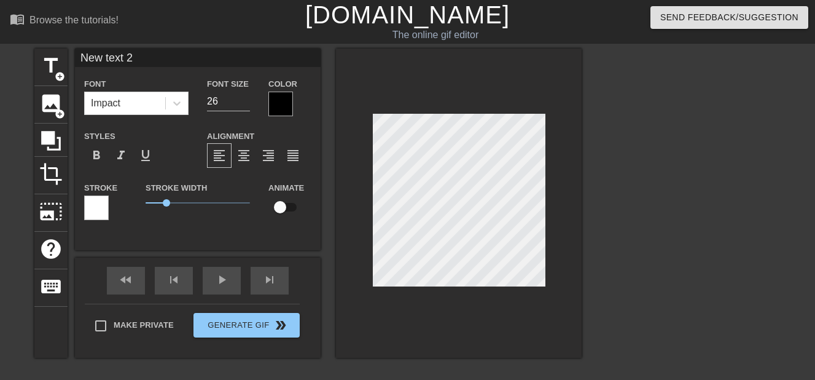
type input "28"
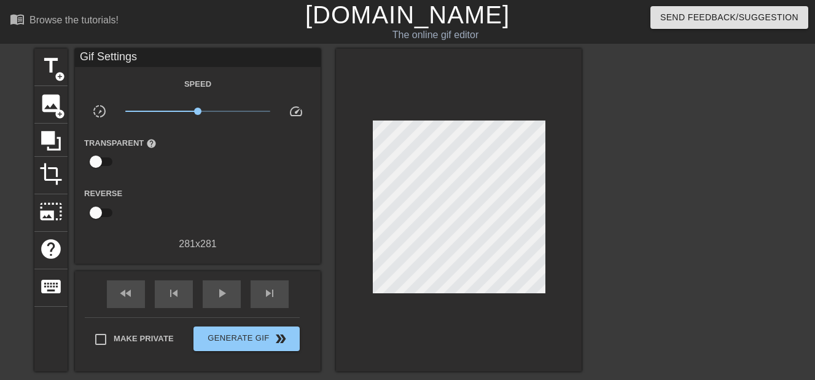
click at [508, 311] on div at bounding box center [459, 210] width 246 height 323
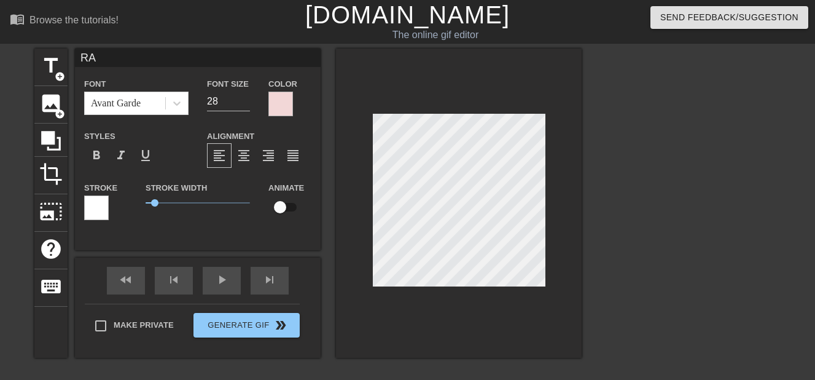
click at [516, 316] on div at bounding box center [459, 203] width 246 height 309
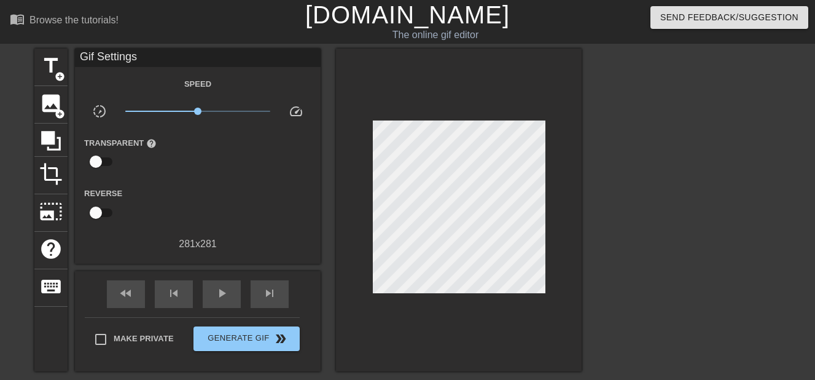
click at [121, 162] on div "Transparent help" at bounding box center [126, 154] width 103 height 39
click at [115, 160] on input "checkbox" at bounding box center [96, 161] width 70 height 23
checkbox input "true"
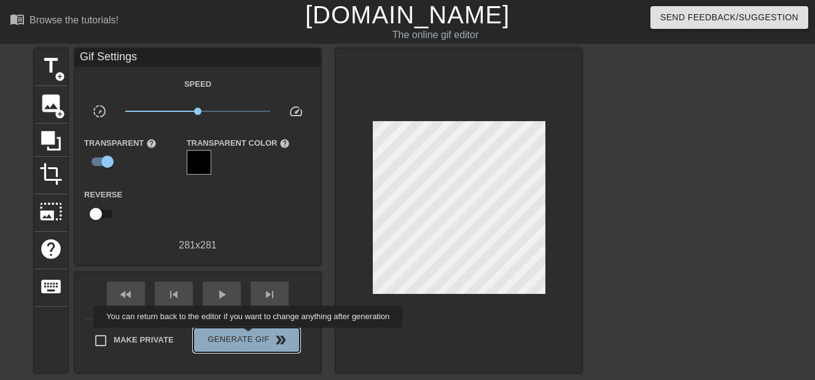
click at [249, 336] on span "Generate Gif double_arrow" at bounding box center [246, 339] width 96 height 15
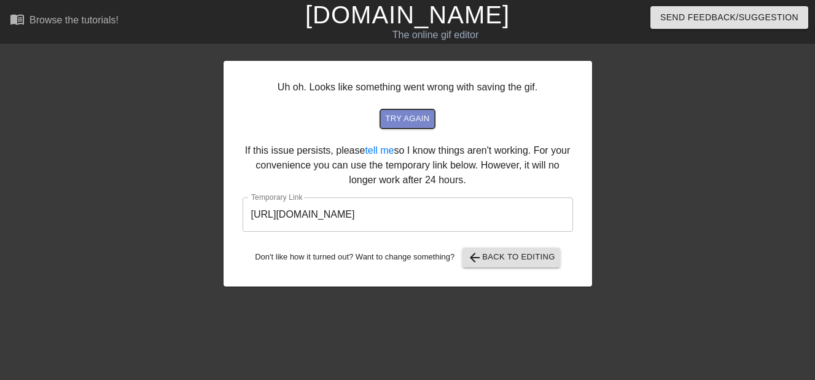
click at [409, 123] on span "try again" at bounding box center [407, 119] width 44 height 14
click at [489, 256] on span "arrow_back Back to Editing" at bounding box center [512, 257] width 88 height 15
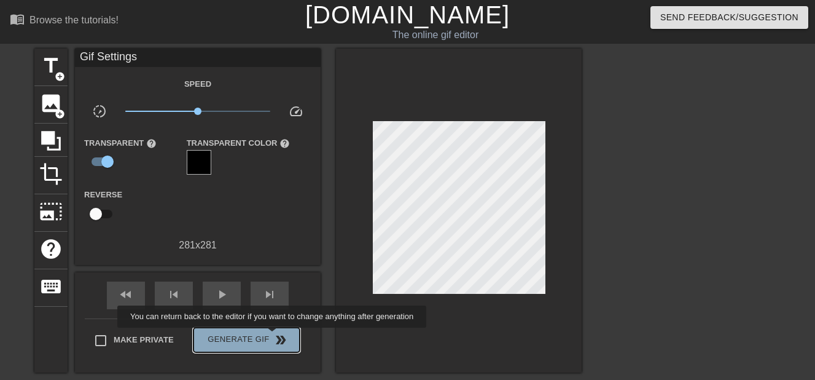
click at [273, 336] on span "double_arrow" at bounding box center [280, 339] width 15 height 15
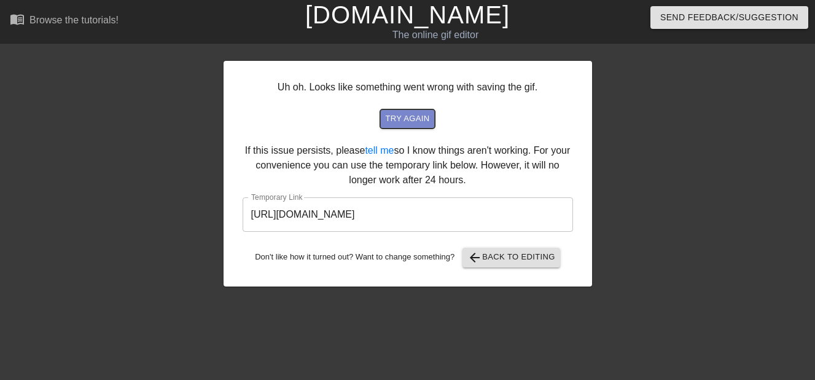
click at [394, 119] on span "try again" at bounding box center [407, 119] width 44 height 14
click at [517, 250] on span "arrow_back Back to Editing" at bounding box center [512, 257] width 88 height 15
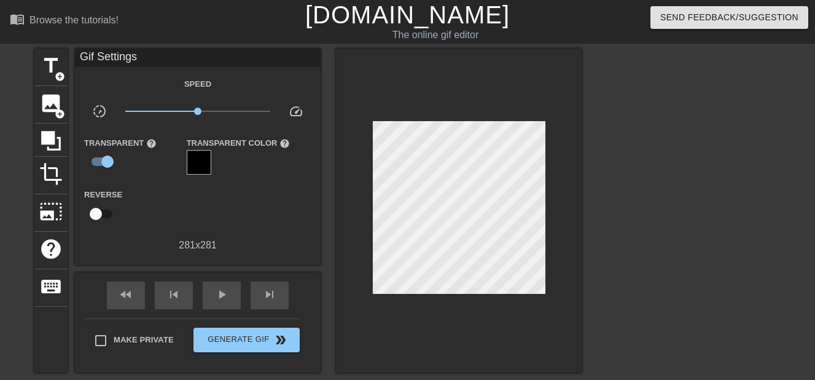
click at [516, 319] on div at bounding box center [459, 211] width 246 height 324
click at [498, 320] on div at bounding box center [459, 211] width 246 height 324
click at [523, 325] on div at bounding box center [459, 211] width 246 height 324
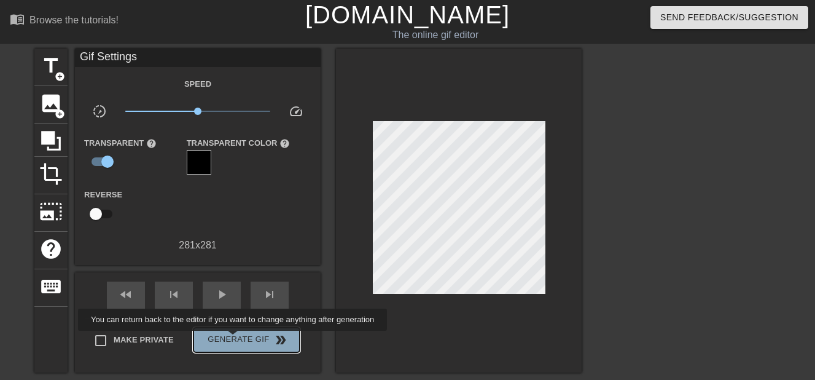
click at [234, 339] on span "Generate Gif double_arrow" at bounding box center [246, 339] width 96 height 15
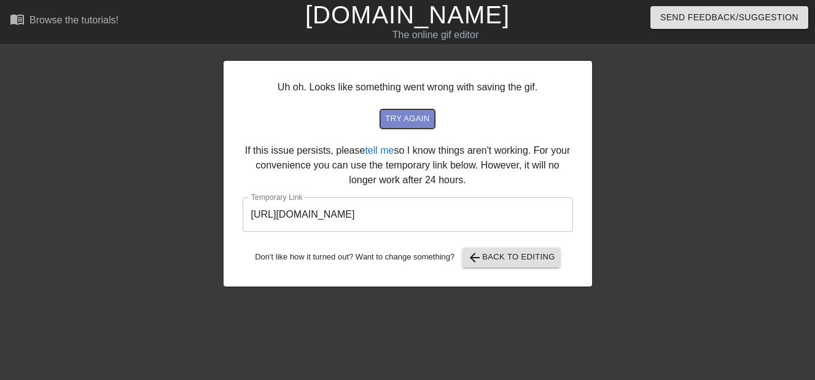
click at [426, 118] on span "try again" at bounding box center [407, 119] width 44 height 14
click at [506, 261] on span "arrow_back Back to Editing" at bounding box center [512, 257] width 88 height 15
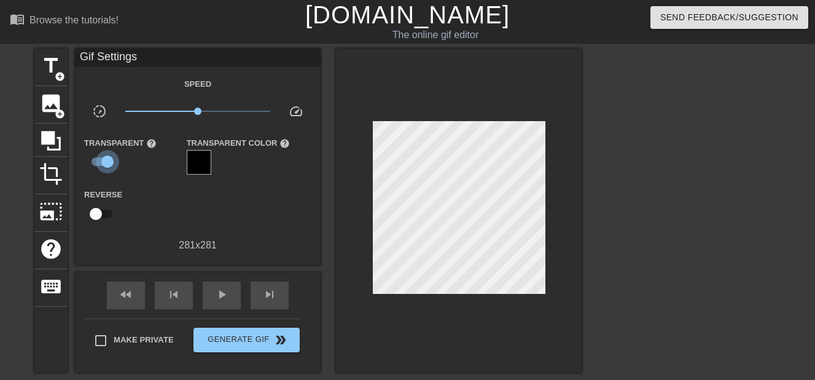
click at [98, 159] on input "checkbox" at bounding box center [108, 161] width 70 height 23
checkbox input "false"
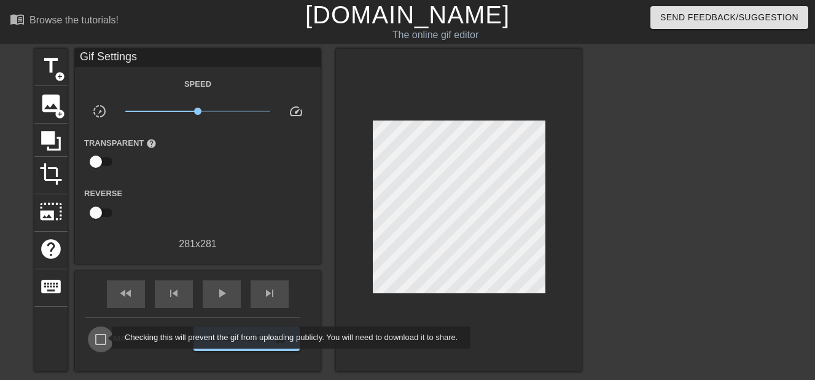
click at [104, 337] on input "Make Private" at bounding box center [101, 339] width 26 height 26
checkbox input "true"
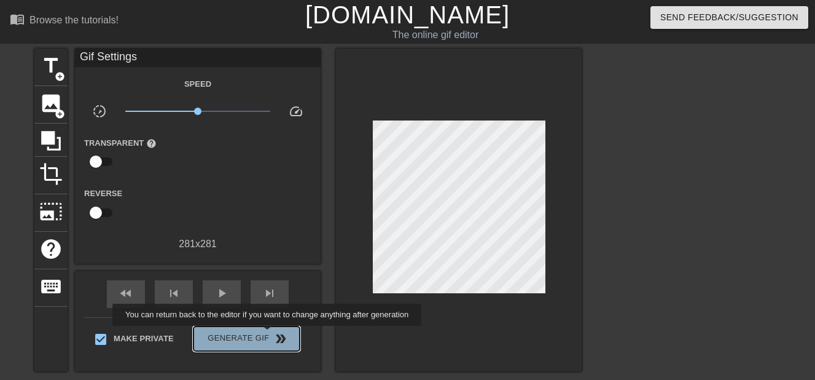
click at [269, 334] on span "Generate Gif double_arrow" at bounding box center [246, 338] width 96 height 15
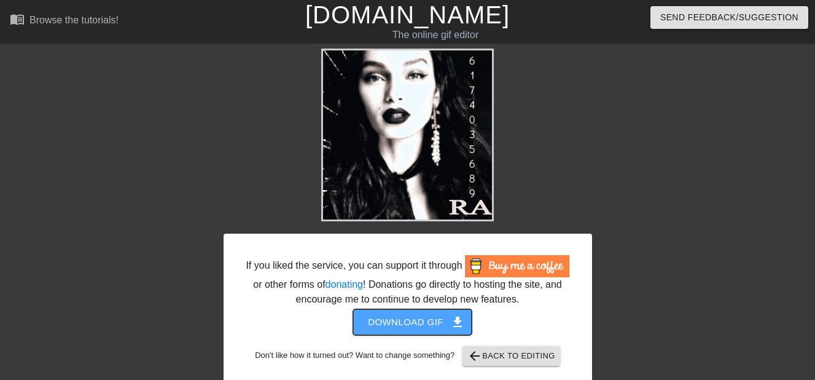
click at [386, 320] on span "Download gif get_app" at bounding box center [412, 322] width 89 height 16
